Goal: Transaction & Acquisition: Obtain resource

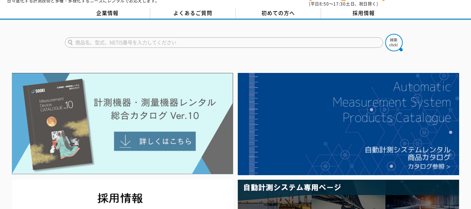
scroll to position [28, 0]
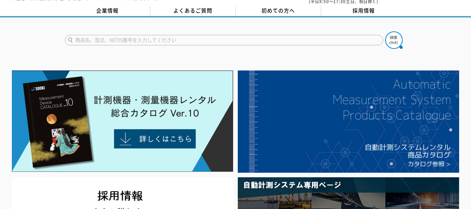
click at [127, 36] on input "text" at bounding box center [224, 40] width 318 height 10
type input "t"
type input "トルクレンチ"
click at [385, 31] on button at bounding box center [393, 39] width 17 height 17
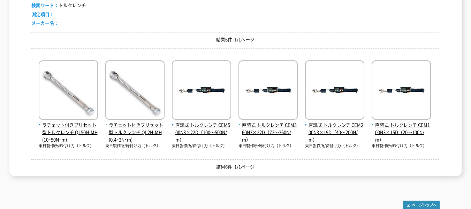
scroll to position [131, 0]
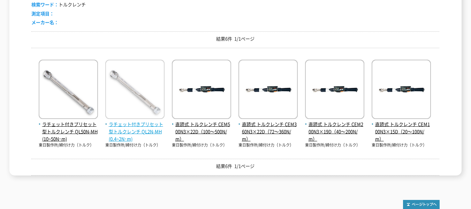
click at [140, 99] on img at bounding box center [134, 90] width 59 height 61
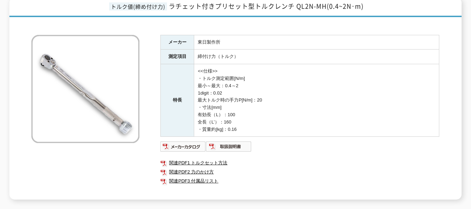
scroll to position [95, 0]
click at [188, 143] on img at bounding box center [183, 145] width 46 height 11
